Goal: Task Accomplishment & Management: Use online tool/utility

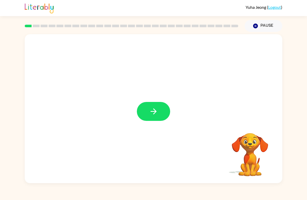
click at [159, 111] on button "button" at bounding box center [153, 111] width 33 height 19
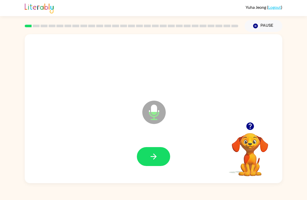
click at [159, 153] on button "button" at bounding box center [153, 156] width 33 height 19
click at [272, 9] on link "Logout" at bounding box center [274, 7] width 13 height 5
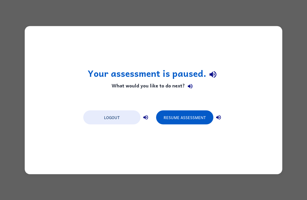
click at [120, 115] on button "Logout" at bounding box center [111, 117] width 57 height 14
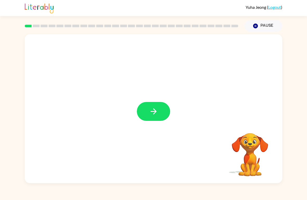
click at [164, 118] on button "button" at bounding box center [153, 111] width 33 height 19
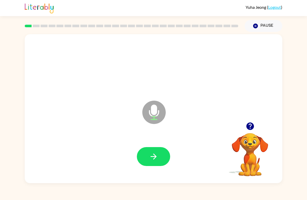
click at [157, 178] on div at bounding box center [153, 157] width 247 height 43
click at [161, 150] on button "button" at bounding box center [153, 156] width 33 height 19
click at [159, 162] on button "button" at bounding box center [153, 156] width 33 height 19
click at [154, 165] on button "button" at bounding box center [153, 156] width 33 height 19
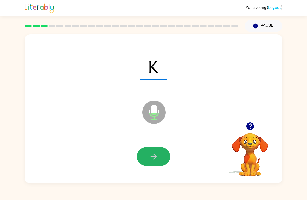
click at [160, 157] on button "button" at bounding box center [153, 156] width 33 height 19
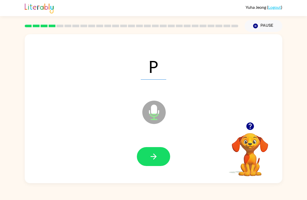
click at [160, 160] on button "button" at bounding box center [153, 156] width 33 height 19
click at [155, 154] on icon "button" at bounding box center [153, 156] width 9 height 9
click at [163, 155] on button "button" at bounding box center [153, 156] width 33 height 19
click at [164, 160] on button "button" at bounding box center [153, 156] width 33 height 19
click at [154, 153] on icon "button" at bounding box center [153, 156] width 9 height 9
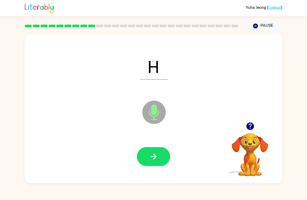
click at [160, 165] on button "button" at bounding box center [153, 156] width 33 height 19
click at [161, 165] on button "button" at bounding box center [153, 156] width 33 height 19
click at [157, 158] on icon "button" at bounding box center [153, 156] width 9 height 9
click at [164, 160] on button "button" at bounding box center [153, 156] width 33 height 19
click at [161, 155] on button "button" at bounding box center [153, 156] width 33 height 19
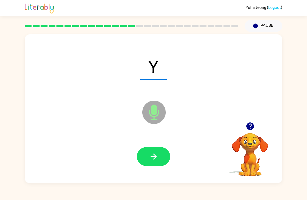
click at [159, 162] on button "button" at bounding box center [153, 156] width 33 height 19
click at [165, 162] on button "button" at bounding box center [153, 156] width 33 height 19
click at [159, 165] on button "button" at bounding box center [153, 156] width 33 height 19
click at [167, 162] on button "button" at bounding box center [153, 156] width 33 height 19
click at [169, 157] on button "button" at bounding box center [153, 156] width 33 height 19
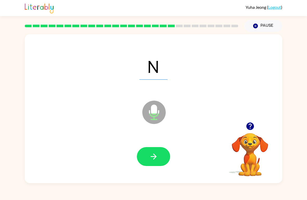
click at [164, 157] on button "button" at bounding box center [153, 156] width 33 height 19
click at [160, 159] on button "button" at bounding box center [153, 156] width 33 height 19
click at [159, 156] on button "button" at bounding box center [153, 156] width 33 height 19
click at [169, 160] on button "button" at bounding box center [153, 156] width 33 height 19
click at [168, 157] on button "button" at bounding box center [153, 156] width 33 height 19
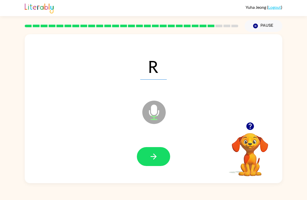
click at [165, 161] on button "button" at bounding box center [153, 156] width 33 height 19
click at [163, 156] on button "button" at bounding box center [153, 156] width 33 height 19
click at [162, 155] on button "button" at bounding box center [153, 156] width 33 height 19
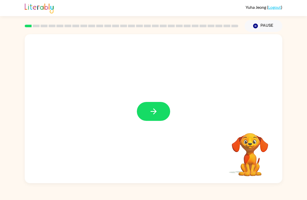
click at [161, 114] on button "button" at bounding box center [153, 111] width 33 height 19
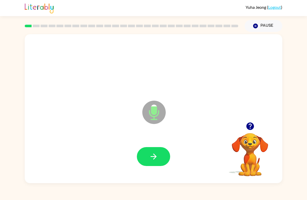
click at [165, 161] on button "button" at bounding box center [153, 156] width 33 height 19
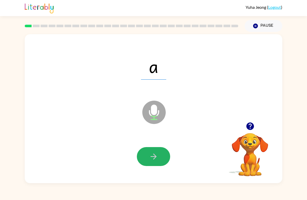
click at [161, 160] on button "button" at bounding box center [153, 156] width 33 height 19
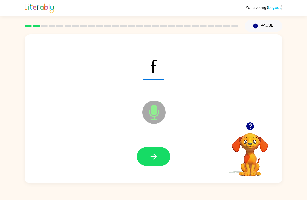
click at [160, 160] on button "button" at bounding box center [153, 156] width 33 height 19
click at [162, 155] on button "button" at bounding box center [153, 156] width 33 height 19
click at [163, 159] on button "button" at bounding box center [153, 156] width 33 height 19
click at [166, 156] on button "button" at bounding box center [153, 156] width 33 height 19
click at [167, 154] on button "button" at bounding box center [153, 156] width 33 height 19
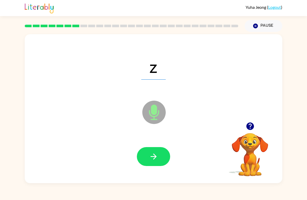
click at [162, 156] on button "button" at bounding box center [153, 156] width 33 height 19
click at [160, 156] on button "button" at bounding box center [153, 156] width 33 height 19
click at [163, 166] on button "button" at bounding box center [153, 156] width 33 height 19
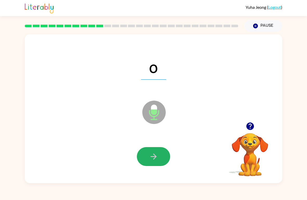
click at [154, 156] on icon "button" at bounding box center [153, 156] width 9 height 9
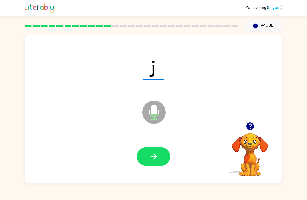
click at [166, 161] on button "button" at bounding box center [153, 156] width 33 height 19
click at [160, 154] on button "button" at bounding box center [153, 156] width 33 height 19
click at [162, 158] on button "button" at bounding box center [153, 156] width 33 height 19
click at [165, 160] on button "button" at bounding box center [153, 156] width 33 height 19
click at [163, 156] on button "button" at bounding box center [153, 156] width 33 height 19
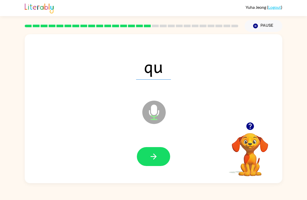
click at [160, 162] on button "button" at bounding box center [153, 156] width 33 height 19
click at [163, 157] on button "button" at bounding box center [153, 156] width 33 height 19
click at [158, 153] on icon "button" at bounding box center [153, 156] width 9 height 9
click at [166, 161] on button "button" at bounding box center [153, 156] width 33 height 19
click at [164, 157] on button "button" at bounding box center [153, 156] width 33 height 19
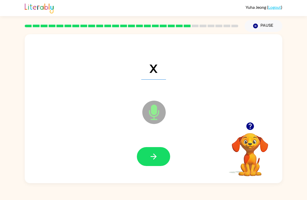
click at [159, 156] on button "button" at bounding box center [153, 156] width 33 height 19
click at [160, 161] on button "button" at bounding box center [153, 156] width 33 height 19
click at [162, 158] on button "button" at bounding box center [153, 156] width 33 height 19
click at [162, 153] on button "button" at bounding box center [153, 156] width 33 height 19
click at [155, 152] on button "button" at bounding box center [153, 156] width 33 height 19
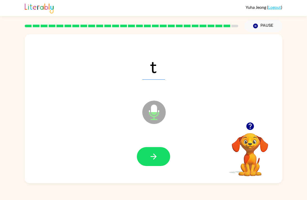
click at [166, 157] on button "button" at bounding box center [153, 156] width 33 height 19
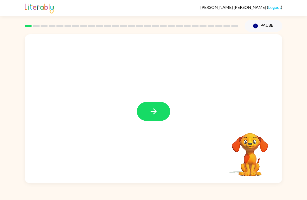
click at [158, 120] on button "button" at bounding box center [153, 111] width 33 height 19
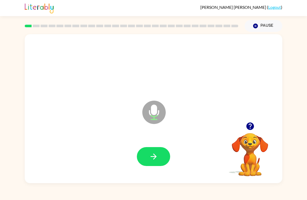
click at [164, 159] on button "button" at bounding box center [153, 156] width 33 height 19
click at [161, 158] on button "button" at bounding box center [153, 156] width 33 height 19
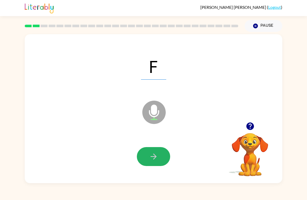
click at [165, 165] on button "button" at bounding box center [153, 156] width 33 height 19
click at [154, 156] on icon "button" at bounding box center [153, 156] width 9 height 9
click at [162, 159] on button "button" at bounding box center [153, 156] width 33 height 19
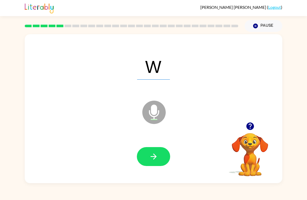
click at [161, 159] on button "button" at bounding box center [153, 156] width 33 height 19
click at [156, 160] on icon "button" at bounding box center [153, 156] width 9 height 9
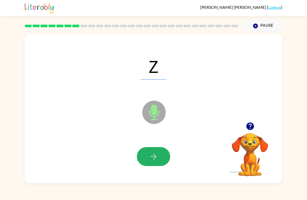
click at [160, 159] on button "button" at bounding box center [153, 156] width 33 height 19
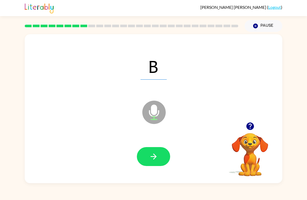
click at [160, 155] on button "button" at bounding box center [153, 156] width 33 height 19
click at [157, 159] on icon "button" at bounding box center [153, 156] width 9 height 9
click at [155, 158] on icon "button" at bounding box center [153, 157] width 6 height 6
click at [150, 166] on button "button" at bounding box center [153, 156] width 33 height 19
click at [145, 161] on button "button" at bounding box center [153, 156] width 33 height 19
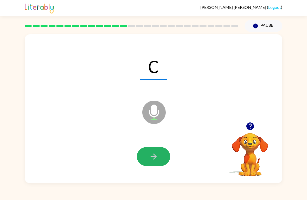
click at [166, 163] on button "button" at bounding box center [153, 156] width 33 height 19
click at [159, 161] on button "button" at bounding box center [153, 156] width 33 height 19
click at [163, 165] on button "button" at bounding box center [153, 156] width 33 height 19
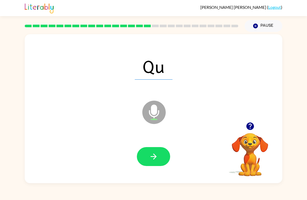
click at [156, 148] on button "button" at bounding box center [153, 156] width 33 height 19
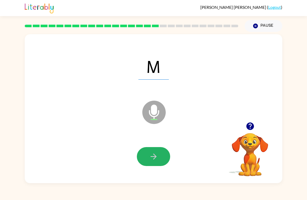
click at [157, 166] on button "button" at bounding box center [153, 156] width 33 height 19
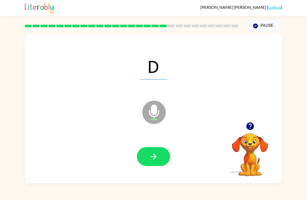
click at [156, 163] on button "button" at bounding box center [153, 156] width 33 height 19
click at [152, 165] on button "button" at bounding box center [153, 156] width 33 height 19
click at [156, 159] on icon "button" at bounding box center [153, 156] width 9 height 9
click at [161, 159] on button "button" at bounding box center [153, 156] width 33 height 19
click at [12, 115] on div "E Microphone The Microphone is here when it is your turn to talk Your browser m…" at bounding box center [153, 107] width 307 height 151
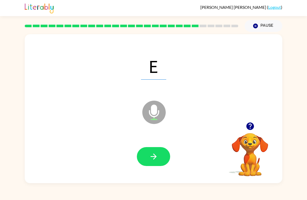
click at [159, 158] on button "button" at bounding box center [153, 156] width 33 height 19
click at [163, 159] on button "button" at bounding box center [153, 156] width 33 height 19
click at [156, 171] on div at bounding box center [153, 157] width 247 height 43
click at [151, 153] on icon "button" at bounding box center [153, 156] width 9 height 9
click at [152, 154] on icon "button" at bounding box center [153, 156] width 9 height 9
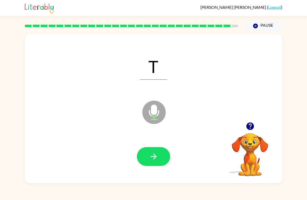
click at [162, 156] on button "button" at bounding box center [153, 156] width 33 height 19
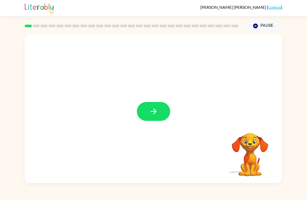
click at [155, 114] on icon "button" at bounding box center [153, 111] width 9 height 9
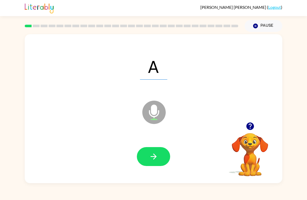
click at [149, 165] on button "button" at bounding box center [153, 156] width 33 height 19
click at [157, 150] on button "button" at bounding box center [153, 156] width 33 height 19
click at [158, 156] on icon "button" at bounding box center [153, 156] width 9 height 9
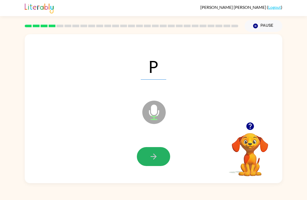
click at [156, 152] on button "button" at bounding box center [153, 156] width 33 height 19
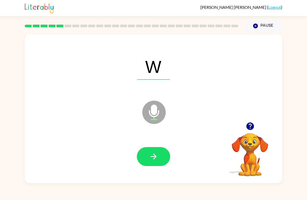
click at [155, 155] on icon "button" at bounding box center [153, 157] width 6 height 6
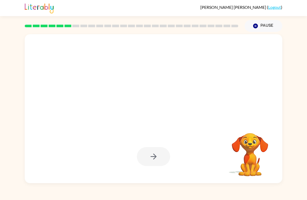
click at [262, 23] on button "Pause Pause" at bounding box center [263, 26] width 38 height 12
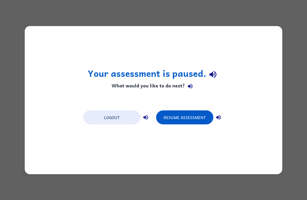
click at [187, 115] on button "Resume Assessment" at bounding box center [184, 117] width 57 height 14
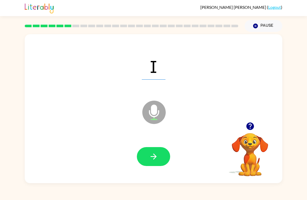
click at [159, 149] on button "button" at bounding box center [153, 156] width 33 height 19
click at [157, 159] on icon "button" at bounding box center [153, 156] width 9 height 9
click at [148, 151] on button "button" at bounding box center [153, 156] width 33 height 19
click at [154, 159] on icon "button" at bounding box center [153, 156] width 9 height 9
click at [150, 156] on icon "button" at bounding box center [153, 156] width 9 height 9
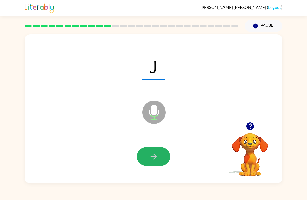
click at [153, 161] on icon "button" at bounding box center [153, 156] width 9 height 9
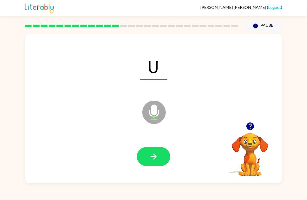
click at [155, 156] on icon "button" at bounding box center [153, 157] width 6 height 6
click at [155, 149] on button "button" at bounding box center [153, 156] width 33 height 19
click at [148, 151] on button "button" at bounding box center [153, 156] width 33 height 19
click at [150, 159] on icon "button" at bounding box center [153, 156] width 9 height 9
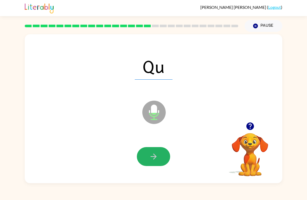
click at [151, 163] on button "button" at bounding box center [153, 156] width 33 height 19
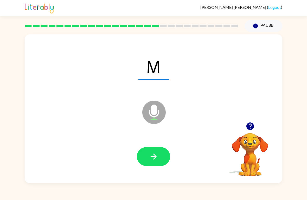
click at [161, 155] on button "button" at bounding box center [153, 156] width 33 height 19
click at [164, 160] on button "button" at bounding box center [153, 156] width 33 height 19
click at [153, 154] on icon "button" at bounding box center [153, 156] width 9 height 9
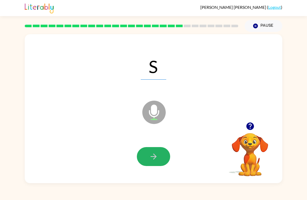
click at [156, 157] on icon "button" at bounding box center [153, 156] width 9 height 9
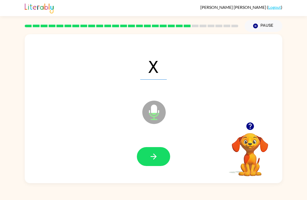
click at [151, 162] on button "button" at bounding box center [153, 156] width 33 height 19
click at [156, 156] on icon "button" at bounding box center [153, 156] width 9 height 9
click at [159, 155] on button "button" at bounding box center [153, 156] width 33 height 19
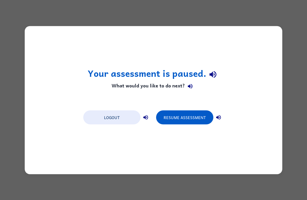
click at [182, 118] on button "Resume Assessment" at bounding box center [184, 117] width 57 height 14
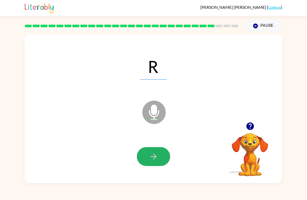
click at [160, 152] on button "button" at bounding box center [153, 156] width 33 height 19
click at [157, 159] on icon "button" at bounding box center [153, 156] width 9 height 9
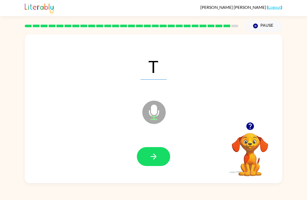
click at [154, 157] on icon "button" at bounding box center [153, 156] width 9 height 9
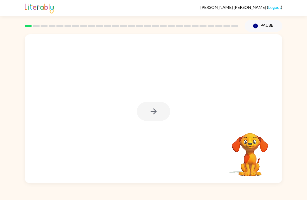
click at [153, 111] on icon "button" at bounding box center [153, 112] width 6 height 6
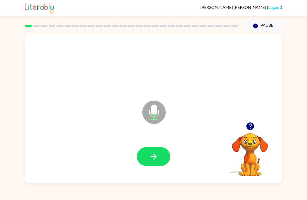
click at [154, 159] on icon "button" at bounding box center [153, 157] width 6 height 6
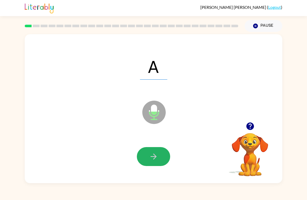
click at [159, 155] on button "button" at bounding box center [153, 156] width 33 height 19
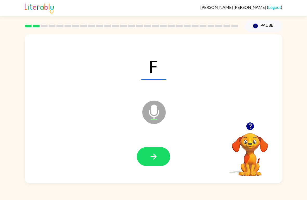
click at [161, 156] on button "button" at bounding box center [153, 156] width 33 height 19
click at [148, 155] on button "button" at bounding box center [153, 156] width 33 height 19
click at [152, 161] on icon "button" at bounding box center [153, 156] width 9 height 9
click at [163, 155] on button "button" at bounding box center [153, 156] width 33 height 19
click at [162, 152] on button "button" at bounding box center [153, 156] width 33 height 19
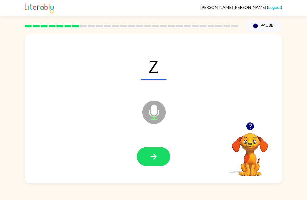
click at [167, 153] on button "button" at bounding box center [153, 156] width 33 height 19
click at [159, 151] on button "button" at bounding box center [153, 156] width 33 height 19
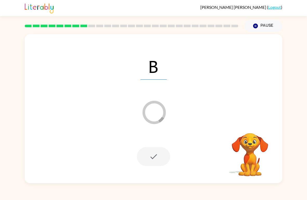
click at [258, 27] on icon "Pause" at bounding box center [255, 26] width 6 height 6
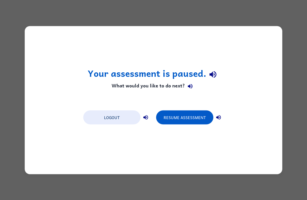
click at [175, 124] on button "Resume Assessment" at bounding box center [184, 117] width 57 height 14
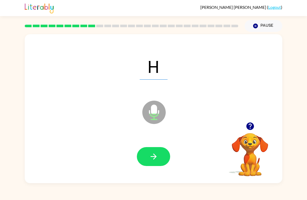
click at [153, 148] on button "button" at bounding box center [153, 156] width 33 height 19
click at [150, 159] on icon "button" at bounding box center [153, 156] width 9 height 9
click at [146, 164] on button "button" at bounding box center [153, 156] width 33 height 19
click at [159, 166] on button "button" at bounding box center [153, 156] width 33 height 19
click at [154, 166] on button "button" at bounding box center [153, 156] width 33 height 19
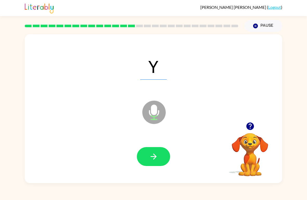
click at [151, 152] on button "button" at bounding box center [153, 156] width 33 height 19
click at [153, 161] on icon "button" at bounding box center [153, 156] width 9 height 9
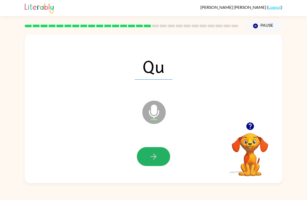
click at [162, 155] on button "button" at bounding box center [153, 156] width 33 height 19
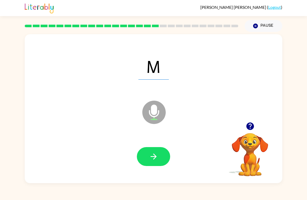
click at [146, 160] on button "button" at bounding box center [153, 156] width 33 height 19
click at [150, 149] on button "button" at bounding box center [153, 156] width 33 height 19
click at [159, 159] on button "button" at bounding box center [153, 156] width 33 height 19
click at [154, 159] on icon "button" at bounding box center [153, 156] width 9 height 9
click at [155, 156] on icon "button" at bounding box center [153, 157] width 6 height 6
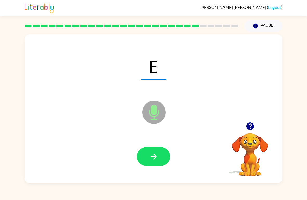
click at [156, 150] on button "button" at bounding box center [153, 156] width 33 height 19
click at [152, 157] on icon "button" at bounding box center [153, 157] width 6 height 6
click at [158, 151] on button "button" at bounding box center [153, 156] width 33 height 19
click at [153, 154] on icon "button" at bounding box center [153, 156] width 9 height 9
click at [155, 156] on icon "button" at bounding box center [153, 157] width 6 height 6
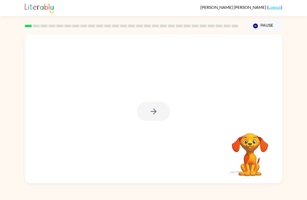
click at [151, 113] on div at bounding box center [153, 111] width 33 height 19
click at [154, 114] on icon "button" at bounding box center [153, 111] width 9 height 9
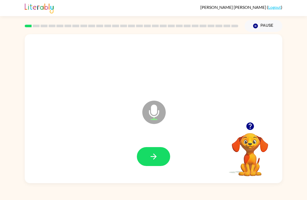
click at [155, 153] on icon "button" at bounding box center [153, 156] width 9 height 9
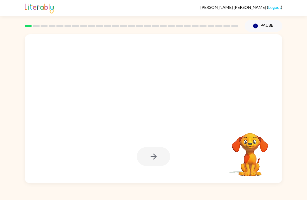
click at [151, 159] on icon "button" at bounding box center [153, 156] width 9 height 9
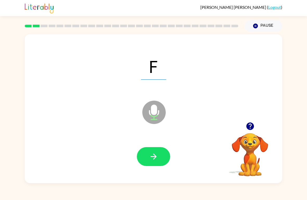
click at [156, 154] on icon "button" at bounding box center [153, 156] width 9 height 9
click at [159, 160] on button "button" at bounding box center [153, 156] width 33 height 19
click at [157, 160] on icon "button" at bounding box center [153, 156] width 9 height 9
click at [156, 157] on icon "button" at bounding box center [153, 157] width 6 height 6
click at [159, 160] on button "button" at bounding box center [153, 156] width 33 height 19
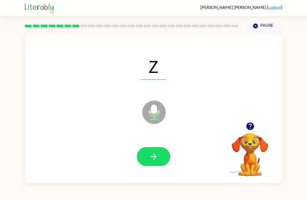
click at [154, 151] on button "button" at bounding box center [153, 156] width 33 height 19
click at [156, 164] on button "button" at bounding box center [153, 156] width 33 height 19
click at [152, 155] on icon "button" at bounding box center [153, 156] width 9 height 9
click at [154, 155] on icon "button" at bounding box center [153, 157] width 6 height 6
click at [153, 155] on icon "button" at bounding box center [153, 156] width 9 height 9
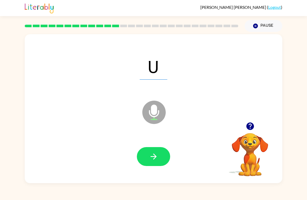
click at [150, 155] on icon "button" at bounding box center [153, 156] width 9 height 9
click at [153, 158] on icon "button" at bounding box center [153, 156] width 9 height 9
click at [156, 156] on icon "button" at bounding box center [153, 156] width 9 height 9
click at [155, 159] on icon "button" at bounding box center [153, 156] width 9 height 9
click at [155, 157] on icon "button" at bounding box center [153, 157] width 6 height 6
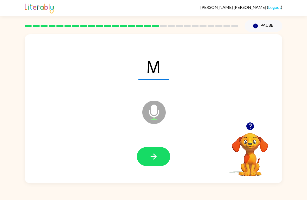
click at [155, 155] on icon "button" at bounding box center [153, 156] width 9 height 9
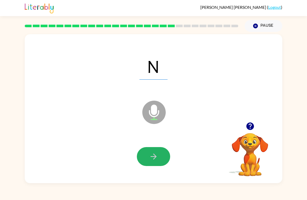
click at [151, 155] on icon "button" at bounding box center [153, 156] width 9 height 9
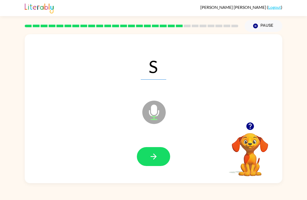
click at [155, 156] on icon "button" at bounding box center [153, 157] width 6 height 6
click at [154, 152] on button "button" at bounding box center [153, 156] width 33 height 19
click at [157, 159] on icon "button" at bounding box center [153, 156] width 9 height 9
click at [155, 156] on icon "button" at bounding box center [153, 157] width 6 height 6
click at [151, 158] on icon "button" at bounding box center [153, 156] width 9 height 9
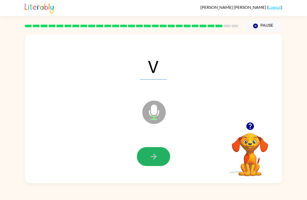
click at [157, 160] on icon "button" at bounding box center [153, 156] width 9 height 9
click at [156, 153] on icon "button" at bounding box center [153, 156] width 9 height 9
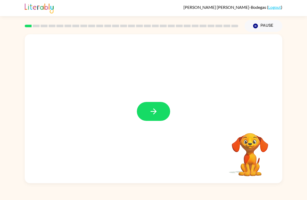
click at [155, 106] on button "button" at bounding box center [153, 111] width 33 height 19
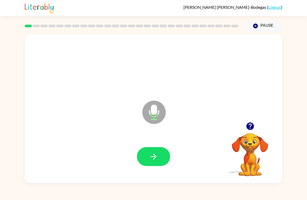
click at [149, 165] on button "button" at bounding box center [153, 156] width 33 height 19
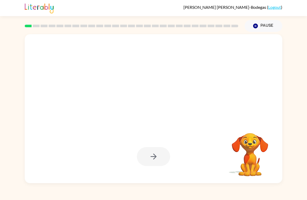
click at [146, 160] on div at bounding box center [153, 156] width 33 height 19
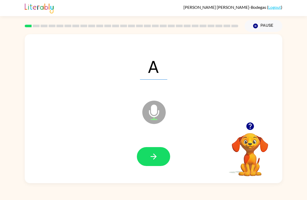
click at [151, 165] on button "button" at bounding box center [153, 156] width 33 height 19
click at [157, 154] on icon "button" at bounding box center [153, 156] width 9 height 9
click at [156, 161] on icon "button" at bounding box center [153, 156] width 9 height 9
click at [157, 161] on icon "button" at bounding box center [153, 156] width 9 height 9
click at [159, 161] on button "button" at bounding box center [153, 156] width 33 height 19
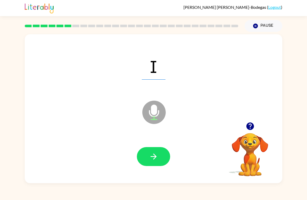
click at [151, 159] on icon "button" at bounding box center [153, 156] width 9 height 9
click at [150, 158] on icon "button" at bounding box center [153, 156] width 9 height 9
click at [157, 155] on icon "button" at bounding box center [153, 156] width 9 height 9
click at [147, 160] on button "button" at bounding box center [153, 156] width 33 height 19
click at [151, 163] on button "button" at bounding box center [153, 156] width 33 height 19
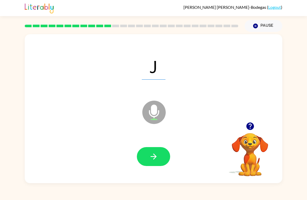
click at [157, 157] on icon "button" at bounding box center [153, 156] width 9 height 9
click at [158, 155] on button "button" at bounding box center [153, 156] width 33 height 19
click at [162, 157] on button "button" at bounding box center [153, 156] width 33 height 19
click at [155, 153] on icon "button" at bounding box center [153, 156] width 9 height 9
click at [161, 154] on button "button" at bounding box center [153, 156] width 33 height 19
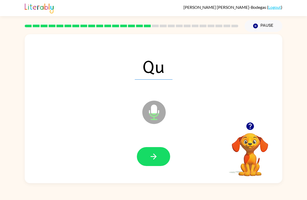
click at [153, 154] on icon "button" at bounding box center [153, 156] width 9 height 9
click at [158, 149] on button "button" at bounding box center [153, 156] width 33 height 19
click at [162, 150] on button "button" at bounding box center [153, 156] width 33 height 19
click at [146, 157] on button "button" at bounding box center [153, 156] width 33 height 19
click at [165, 146] on div at bounding box center [153, 157] width 247 height 43
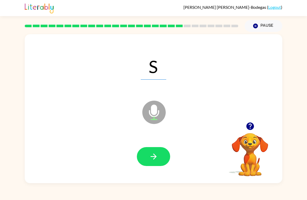
click at [156, 155] on icon "button" at bounding box center [153, 156] width 9 height 9
click at [155, 154] on icon "button" at bounding box center [153, 156] width 9 height 9
click at [156, 152] on button "button" at bounding box center [153, 156] width 33 height 19
click at [161, 157] on button "button" at bounding box center [153, 156] width 33 height 19
click at [151, 157] on icon "button" at bounding box center [153, 156] width 9 height 9
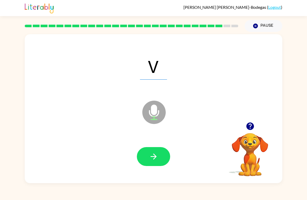
click at [150, 153] on icon "button" at bounding box center [153, 156] width 9 height 9
click at [157, 155] on icon "button" at bounding box center [153, 156] width 9 height 9
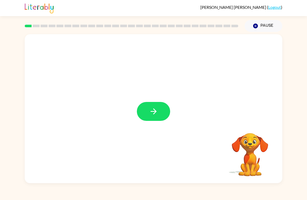
click at [153, 114] on icon "button" at bounding box center [153, 111] width 9 height 9
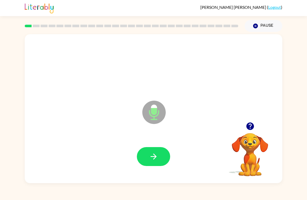
click at [169, 154] on button "button" at bounding box center [153, 156] width 33 height 19
click at [160, 155] on button "button" at bounding box center [153, 156] width 33 height 19
click at [166, 155] on button "button" at bounding box center [153, 156] width 33 height 19
click at [159, 155] on button "button" at bounding box center [153, 156] width 33 height 19
click at [156, 157] on icon "button" at bounding box center [153, 157] width 6 height 6
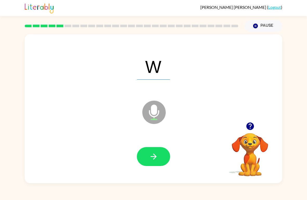
click at [149, 158] on icon "button" at bounding box center [153, 156] width 9 height 9
click at [156, 154] on icon "button" at bounding box center [153, 156] width 9 height 9
click at [154, 156] on icon "button" at bounding box center [153, 156] width 9 height 9
click at [157, 157] on icon "button" at bounding box center [153, 156] width 9 height 9
click at [156, 150] on button "button" at bounding box center [153, 156] width 33 height 19
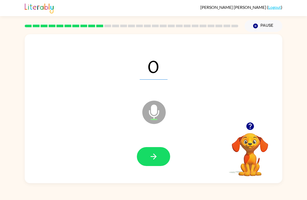
click at [151, 157] on icon "button" at bounding box center [153, 157] width 6 height 6
click at [150, 161] on icon "button" at bounding box center [153, 156] width 9 height 9
click at [152, 154] on icon "button" at bounding box center [153, 156] width 9 height 9
click at [159, 163] on button "button" at bounding box center [153, 156] width 33 height 19
click at [158, 162] on button "button" at bounding box center [153, 156] width 33 height 19
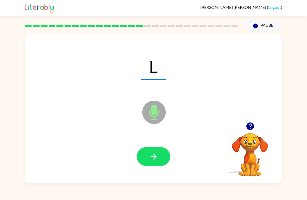
click at [158, 162] on button "button" at bounding box center [153, 156] width 33 height 19
click at [161, 158] on button "button" at bounding box center [153, 156] width 33 height 19
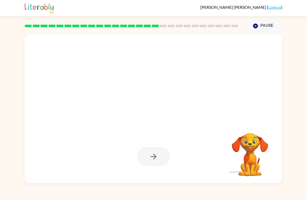
click at [255, 23] on button "Pause Pause" at bounding box center [263, 26] width 38 height 12
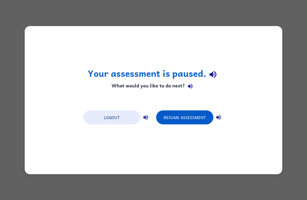
click at [189, 117] on button "Resume Assessment" at bounding box center [184, 117] width 57 height 14
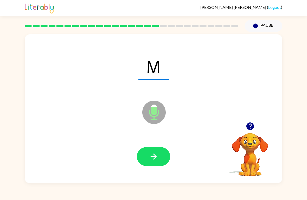
click at [161, 156] on button "button" at bounding box center [153, 156] width 33 height 19
click at [154, 153] on icon "button" at bounding box center [153, 156] width 9 height 9
click at [155, 154] on icon "button" at bounding box center [153, 156] width 9 height 9
click at [152, 155] on icon "button" at bounding box center [153, 156] width 9 height 9
click at [151, 156] on icon "button" at bounding box center [153, 156] width 9 height 9
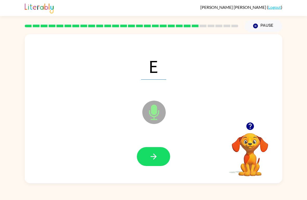
click at [150, 162] on button "button" at bounding box center [153, 156] width 33 height 19
click at [156, 154] on icon "button" at bounding box center [153, 156] width 9 height 9
click at [150, 159] on icon "button" at bounding box center [153, 156] width 9 height 9
click at [156, 156] on icon "button" at bounding box center [153, 156] width 9 height 9
click at [153, 157] on icon "button" at bounding box center [153, 157] width 6 height 6
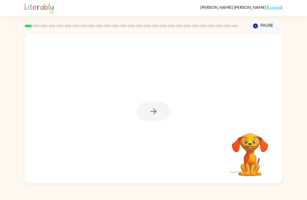
click at [158, 108] on div at bounding box center [153, 111] width 33 height 19
click at [158, 106] on div at bounding box center [153, 111] width 33 height 19
click at [158, 112] on button "button" at bounding box center [153, 111] width 33 height 19
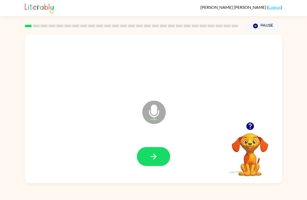
click at [158, 160] on button "button" at bounding box center [153, 156] width 33 height 19
click at [156, 149] on button "button" at bounding box center [153, 156] width 33 height 19
click at [158, 161] on button "button" at bounding box center [153, 156] width 33 height 19
click at [143, 157] on button "button" at bounding box center [153, 156] width 33 height 19
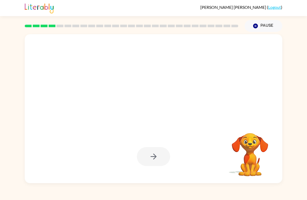
click at [252, 148] on video "Your browser must support playing .mp4 files to use Literably. Please try using…" at bounding box center [250, 151] width 52 height 52
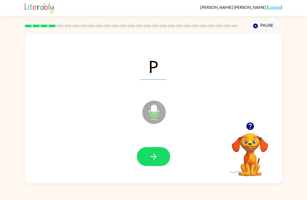
click at [153, 166] on button "button" at bounding box center [153, 156] width 33 height 19
click at [159, 157] on button "button" at bounding box center [153, 156] width 33 height 19
click at [162, 161] on button "button" at bounding box center [153, 156] width 33 height 19
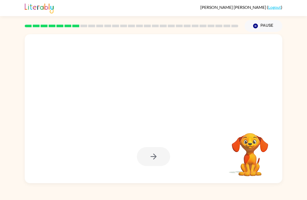
click at [256, 163] on video "Your browser must support playing .mp4 files to use Literably. Please try using…" at bounding box center [250, 151] width 52 height 52
click at [255, 163] on video "Your browser must support playing .mp4 files to use Literably. Please try using…" at bounding box center [250, 151] width 52 height 52
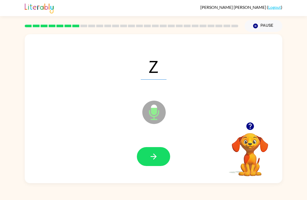
click at [158, 166] on button "button" at bounding box center [153, 156] width 33 height 19
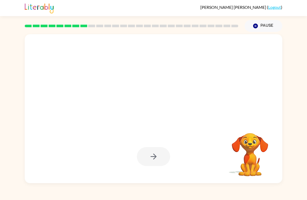
click at [256, 158] on video "Your browser must support playing .mp4 files to use Literably. Please try using…" at bounding box center [250, 151] width 52 height 52
click at [257, 156] on video "Your browser must support playing .mp4 files to use Literably. Please try using…" at bounding box center [250, 151] width 52 height 52
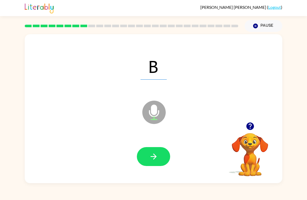
click at [157, 161] on icon "button" at bounding box center [153, 156] width 9 height 9
click at [154, 162] on button "button" at bounding box center [153, 156] width 33 height 19
click at [158, 158] on icon "button" at bounding box center [153, 156] width 9 height 9
click at [149, 159] on icon "button" at bounding box center [153, 156] width 9 height 9
click at [155, 156] on icon "button" at bounding box center [153, 157] width 6 height 6
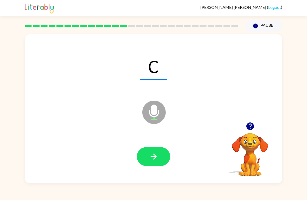
click at [161, 162] on button "button" at bounding box center [153, 156] width 33 height 19
click at [161, 162] on div at bounding box center [153, 156] width 33 height 19
click at [157, 158] on icon "button" at bounding box center [153, 156] width 9 height 9
click at [161, 151] on button "button" at bounding box center [153, 156] width 33 height 19
click at [163, 157] on button "button" at bounding box center [153, 156] width 33 height 19
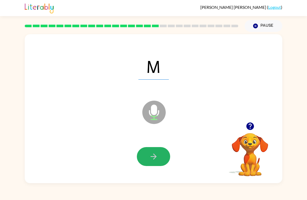
click at [153, 159] on icon "button" at bounding box center [153, 156] width 9 height 9
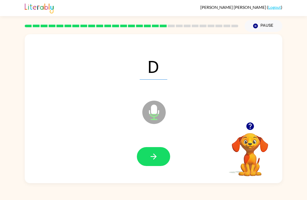
click at [167, 156] on button "button" at bounding box center [153, 156] width 33 height 19
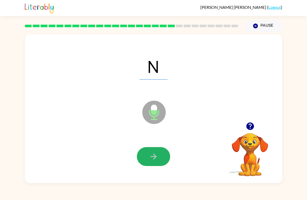
click at [159, 161] on button "button" at bounding box center [153, 156] width 33 height 19
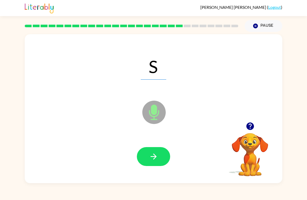
click at [156, 158] on icon "button" at bounding box center [153, 156] width 9 height 9
click at [157, 160] on icon "button" at bounding box center [153, 156] width 9 height 9
click at [161, 138] on icon "Microphone The Microphone is here when it is your turn to talk" at bounding box center [180, 119] width 78 height 39
click at [164, 157] on button "button" at bounding box center [153, 156] width 33 height 19
click at [164, 153] on button "button" at bounding box center [153, 156] width 33 height 19
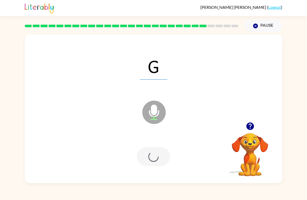
click at [164, 153] on div at bounding box center [153, 156] width 33 height 19
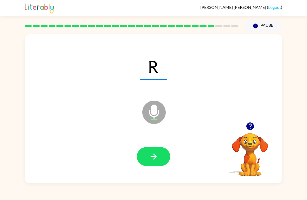
click at [161, 162] on button "button" at bounding box center [153, 156] width 33 height 19
click at [158, 157] on button "button" at bounding box center [153, 156] width 33 height 19
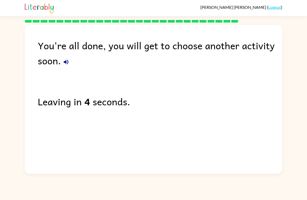
click at [257, 52] on div "You're all done, you will get to choose another activity soon." at bounding box center [160, 53] width 244 height 30
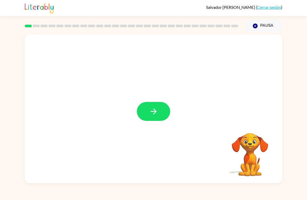
click at [154, 110] on icon "button" at bounding box center [153, 112] width 6 height 6
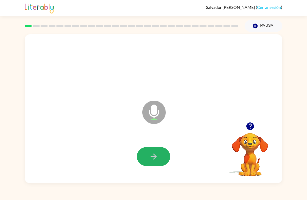
click at [147, 150] on button "button" at bounding box center [153, 156] width 33 height 19
click at [158, 153] on button "button" at bounding box center [153, 156] width 33 height 19
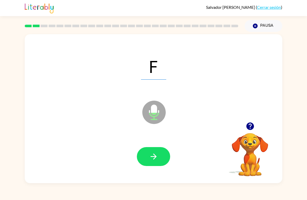
click at [158, 150] on button "button" at bounding box center [153, 156] width 33 height 19
click at [152, 155] on icon "button" at bounding box center [153, 156] width 9 height 9
click at [162, 142] on div at bounding box center [153, 157] width 247 height 43
click at [158, 155] on button "button" at bounding box center [153, 156] width 33 height 19
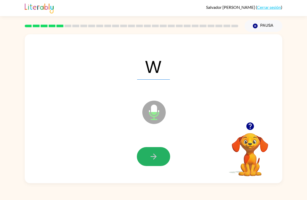
click at [156, 153] on icon "button" at bounding box center [153, 156] width 9 height 9
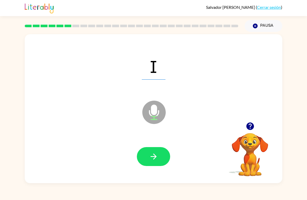
click at [154, 150] on button "button" at bounding box center [153, 156] width 33 height 19
click at [156, 149] on button "button" at bounding box center [153, 156] width 33 height 19
click at [161, 150] on button "button" at bounding box center [153, 156] width 33 height 19
click at [156, 148] on button "button" at bounding box center [153, 156] width 33 height 19
click at [153, 151] on button "button" at bounding box center [153, 156] width 33 height 19
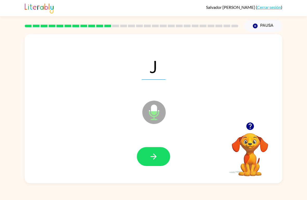
click at [152, 153] on icon "button" at bounding box center [153, 156] width 9 height 9
click at [151, 151] on button "button" at bounding box center [153, 156] width 33 height 19
click at [160, 159] on button "button" at bounding box center [153, 156] width 33 height 19
click at [155, 159] on icon "button" at bounding box center [153, 156] width 9 height 9
click at [147, 159] on button "button" at bounding box center [153, 156] width 33 height 19
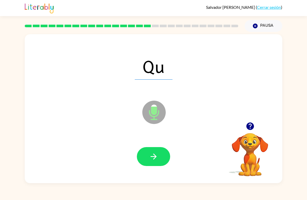
click at [150, 152] on button "button" at bounding box center [153, 156] width 33 height 19
click at [147, 155] on button "button" at bounding box center [153, 156] width 33 height 19
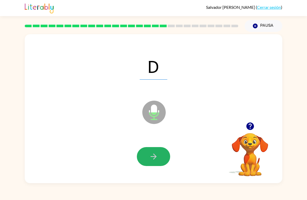
click at [166, 157] on button "button" at bounding box center [153, 156] width 33 height 19
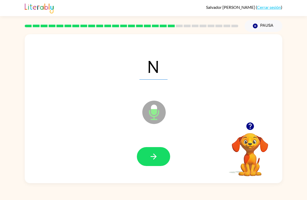
click at [153, 155] on icon "button" at bounding box center [153, 156] width 9 height 9
click at [161, 150] on button "button" at bounding box center [153, 156] width 33 height 19
click at [159, 150] on button "button" at bounding box center [153, 156] width 33 height 19
click at [163, 145] on div at bounding box center [153, 157] width 247 height 43
click at [153, 157] on icon "button" at bounding box center [153, 157] width 6 height 6
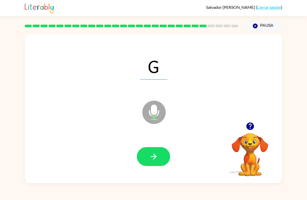
click at [161, 144] on div at bounding box center [153, 157] width 247 height 43
click at [150, 154] on icon "button" at bounding box center [153, 156] width 9 height 9
click at [147, 164] on button "button" at bounding box center [153, 156] width 33 height 19
click at [150, 152] on button "button" at bounding box center [153, 156] width 33 height 19
click at [147, 159] on button "button" at bounding box center [153, 156] width 33 height 19
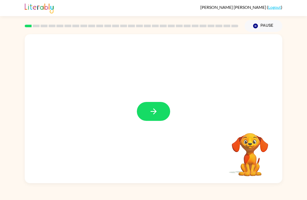
click at [154, 103] on button "button" at bounding box center [153, 111] width 33 height 19
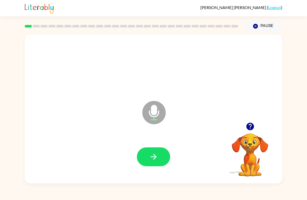
click at [149, 154] on icon "button" at bounding box center [153, 156] width 9 height 9
click at [161, 155] on button "button" at bounding box center [153, 156] width 33 height 19
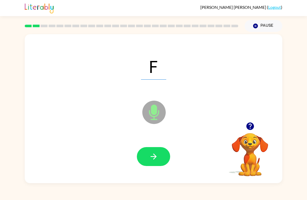
click at [160, 159] on button "button" at bounding box center [153, 156] width 33 height 19
click at [157, 157] on icon "button" at bounding box center [153, 156] width 9 height 9
click at [160, 156] on button "button" at bounding box center [153, 156] width 33 height 19
click at [159, 157] on button "button" at bounding box center [153, 156] width 33 height 19
click at [157, 161] on icon "button" at bounding box center [153, 156] width 9 height 9
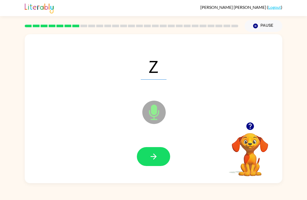
click at [162, 160] on button "button" at bounding box center [153, 156] width 33 height 19
click at [158, 161] on button "button" at bounding box center [153, 156] width 33 height 19
click at [160, 160] on button "button" at bounding box center [153, 156] width 33 height 19
click at [156, 162] on button "button" at bounding box center [153, 156] width 33 height 19
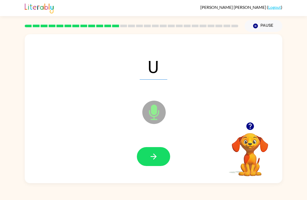
click at [161, 158] on button "button" at bounding box center [153, 156] width 33 height 19
click at [156, 162] on button "button" at bounding box center [153, 156] width 33 height 19
click at [155, 162] on button "button" at bounding box center [153, 156] width 33 height 19
click at [158, 159] on button "button" at bounding box center [153, 156] width 33 height 19
click at [159, 159] on button "button" at bounding box center [153, 156] width 33 height 19
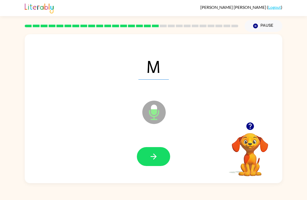
click at [159, 159] on button "button" at bounding box center [153, 156] width 33 height 19
click at [161, 157] on button "button" at bounding box center [153, 156] width 33 height 19
click at [157, 161] on icon "button" at bounding box center [153, 156] width 9 height 9
click at [159, 160] on button "button" at bounding box center [153, 156] width 33 height 19
click at [151, 156] on icon "button" at bounding box center [153, 156] width 9 height 9
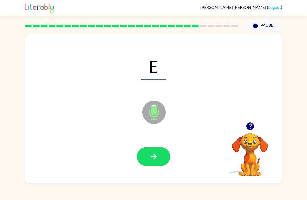
click at [157, 154] on icon "button" at bounding box center [153, 156] width 9 height 9
click at [153, 155] on icon "button" at bounding box center [153, 157] width 6 height 6
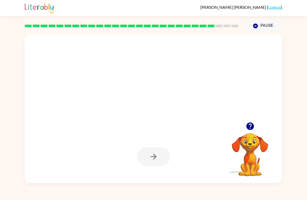
click at [131, 167] on div at bounding box center [153, 157] width 247 height 43
click at [130, 164] on div at bounding box center [153, 157] width 247 height 43
click at [130, 163] on div at bounding box center [153, 157] width 247 height 43
click at [128, 167] on div at bounding box center [153, 157] width 247 height 43
click at [131, 168] on div at bounding box center [153, 157] width 247 height 43
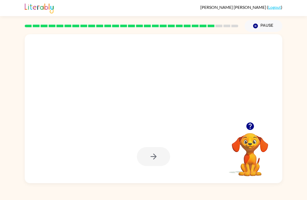
click at [213, 60] on div at bounding box center [153, 66] width 247 height 43
click at [261, 24] on button "Pause Pause" at bounding box center [263, 26] width 38 height 12
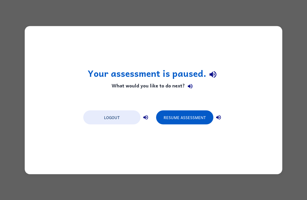
click at [191, 108] on div "Logout Resume Assessment" at bounding box center [154, 117] width 146 height 20
click at [191, 107] on div "Logout Resume Assessment" at bounding box center [154, 117] width 146 height 20
click at [188, 118] on button "Resume Assessment" at bounding box center [184, 117] width 57 height 14
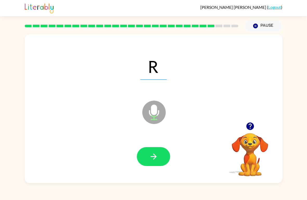
click at [150, 156] on icon "button" at bounding box center [153, 156] width 9 height 9
click at [152, 149] on button "button" at bounding box center [153, 156] width 33 height 19
click at [152, 160] on icon "button" at bounding box center [153, 156] width 9 height 9
